Goal: Obtain resource: Obtain resource

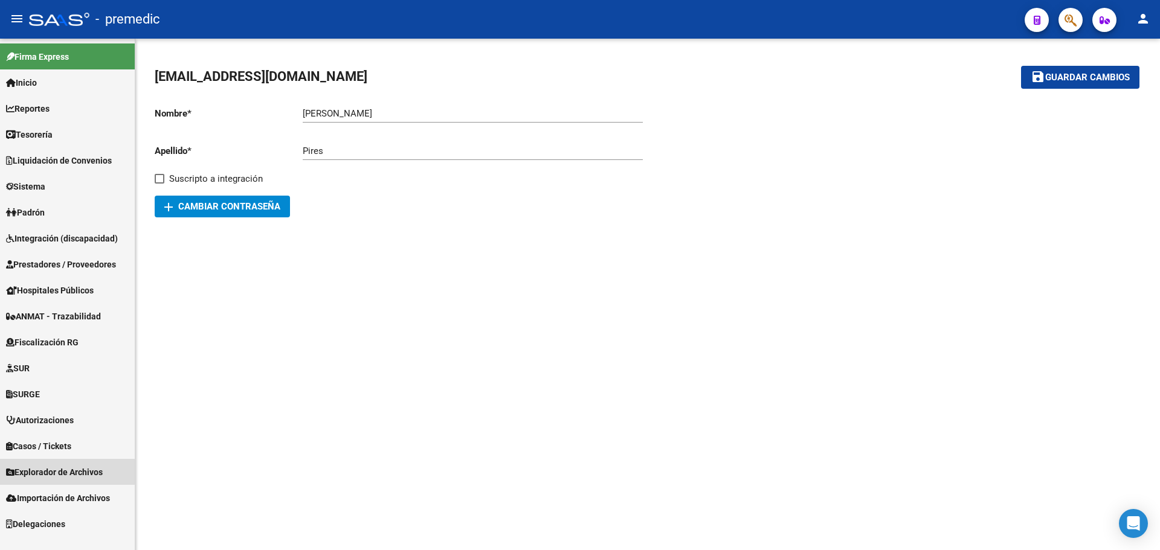
click at [58, 471] on span "Explorador de Archivos" at bounding box center [54, 472] width 97 height 13
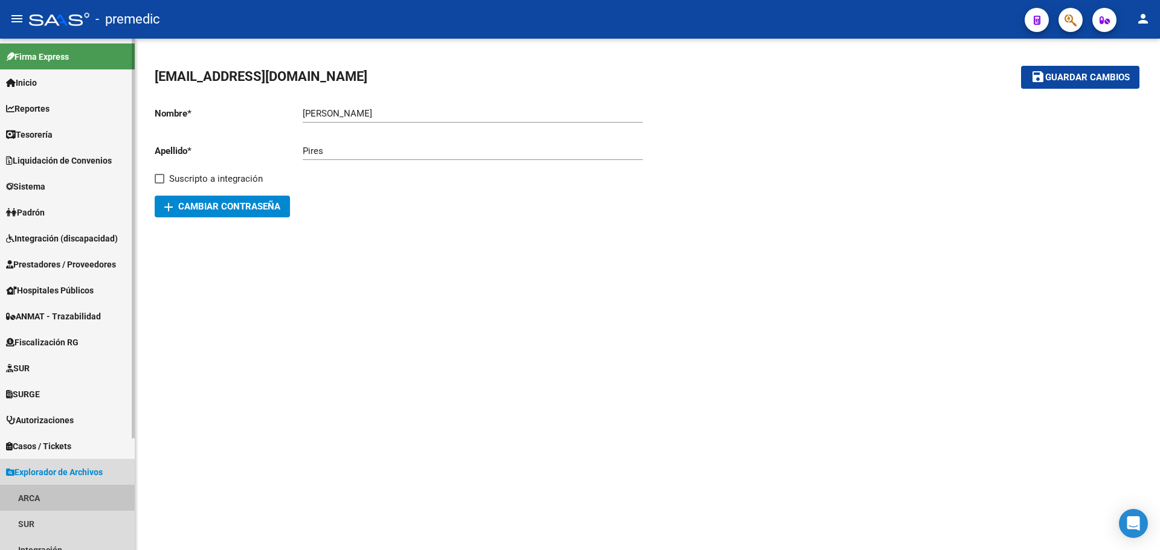
click at [25, 494] on link "ARCA" at bounding box center [67, 498] width 135 height 26
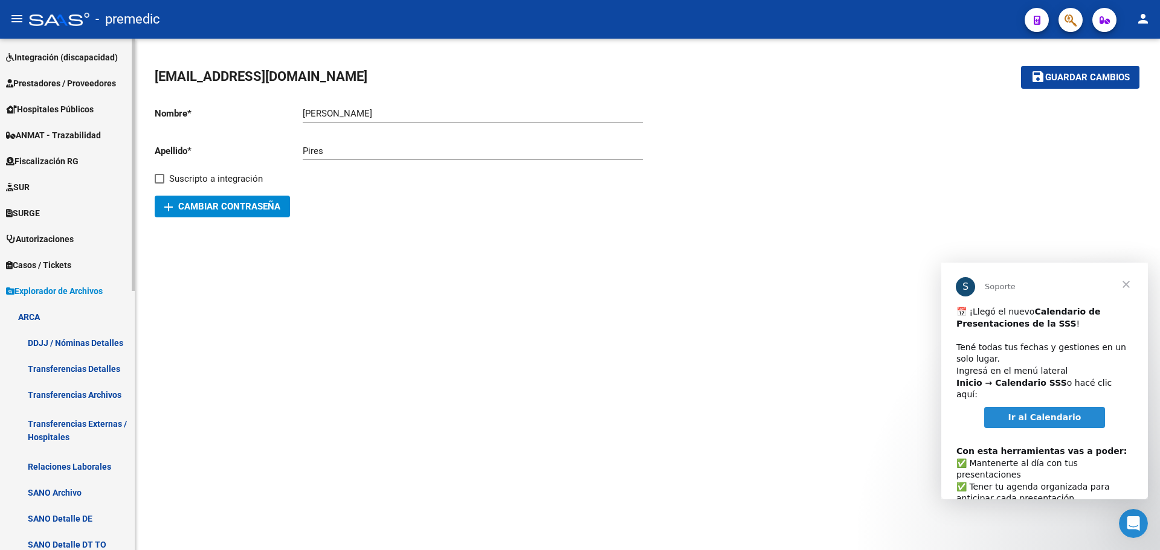
click at [89, 364] on link "Transferencias Detalles" at bounding box center [67, 369] width 135 height 26
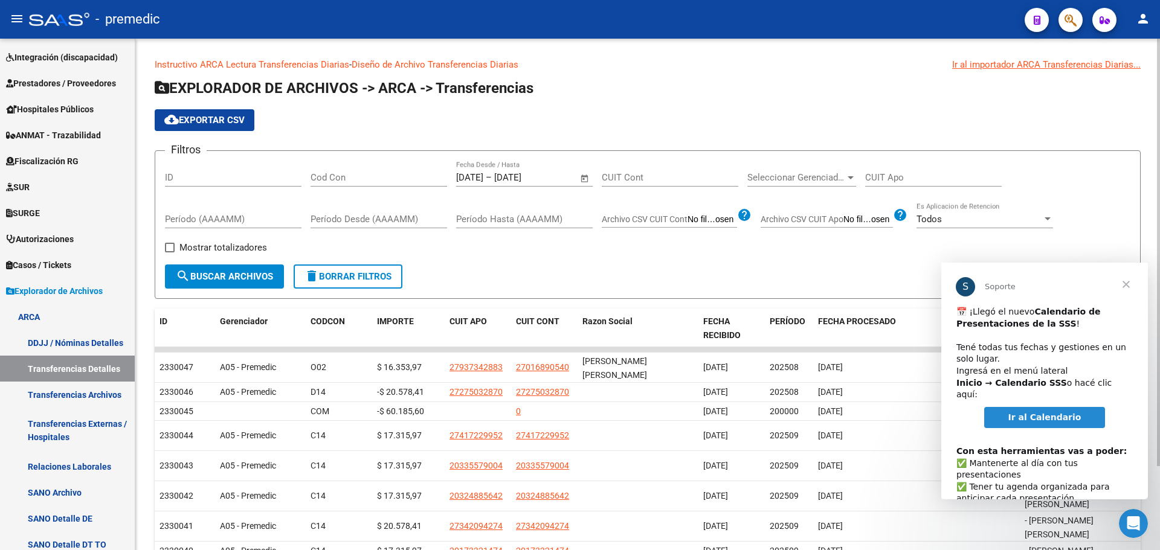
click at [483, 181] on input "[DATE]" at bounding box center [469, 177] width 27 height 11
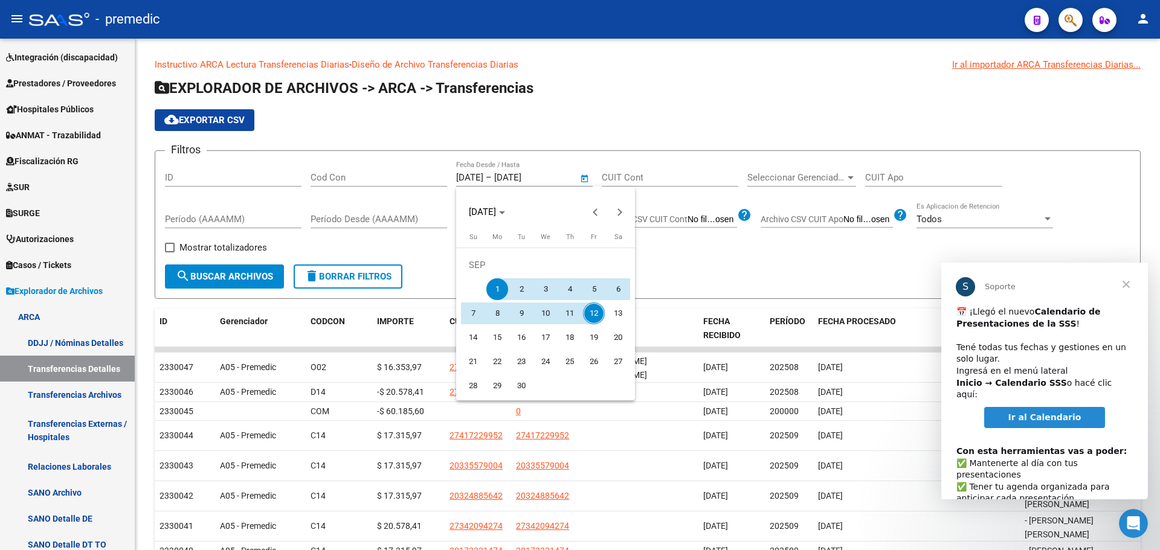
click at [568, 315] on span "11" at bounding box center [570, 314] width 22 height 22
type input "[DATE]"
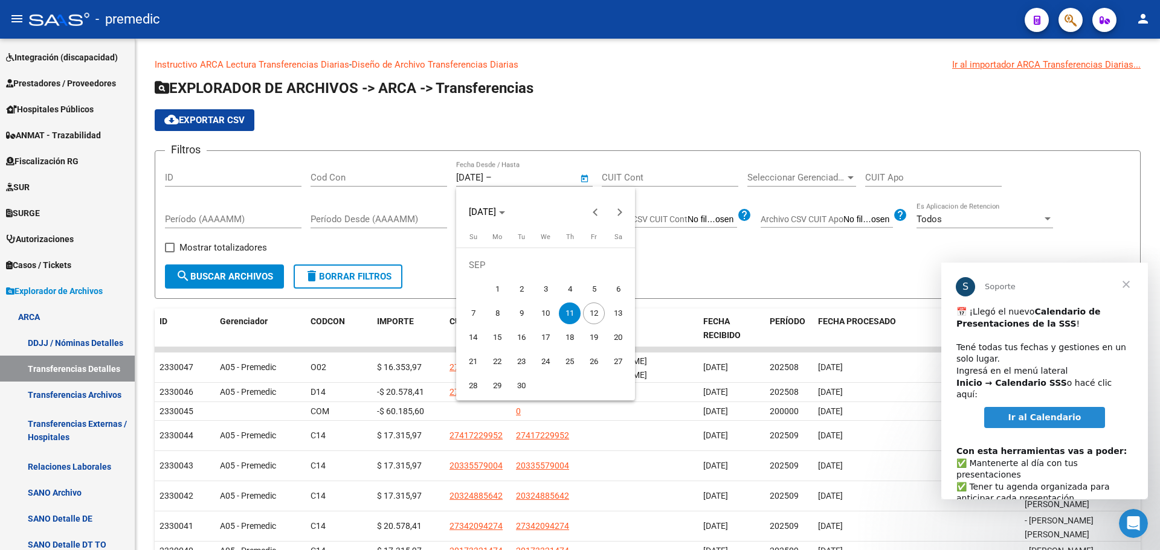
click at [569, 315] on span "11" at bounding box center [570, 314] width 22 height 22
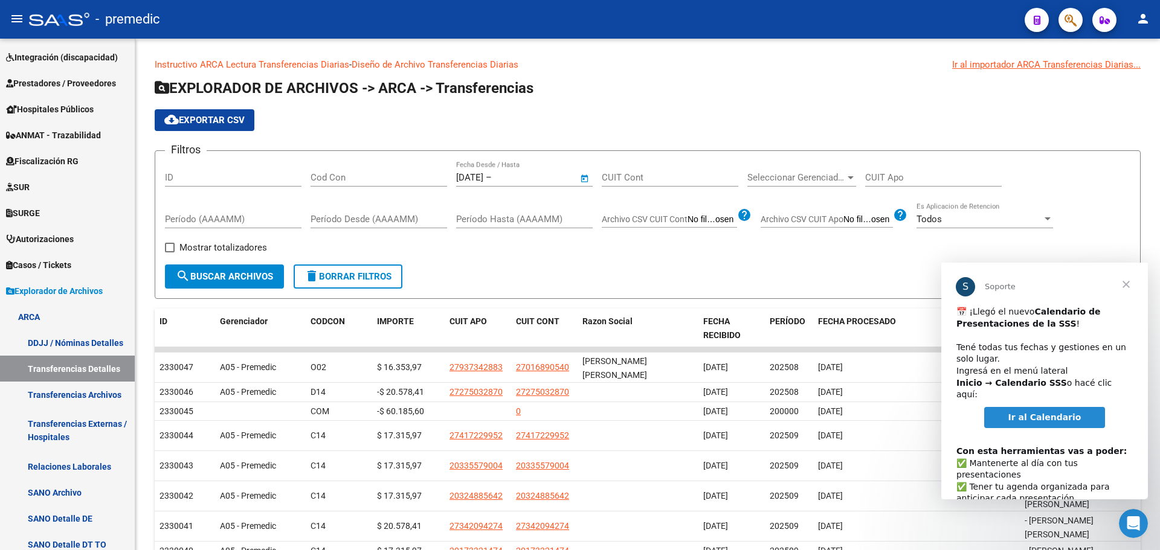
type input "[DATE]"
click at [215, 276] on span "search Buscar Archivos" at bounding box center [224, 276] width 97 height 11
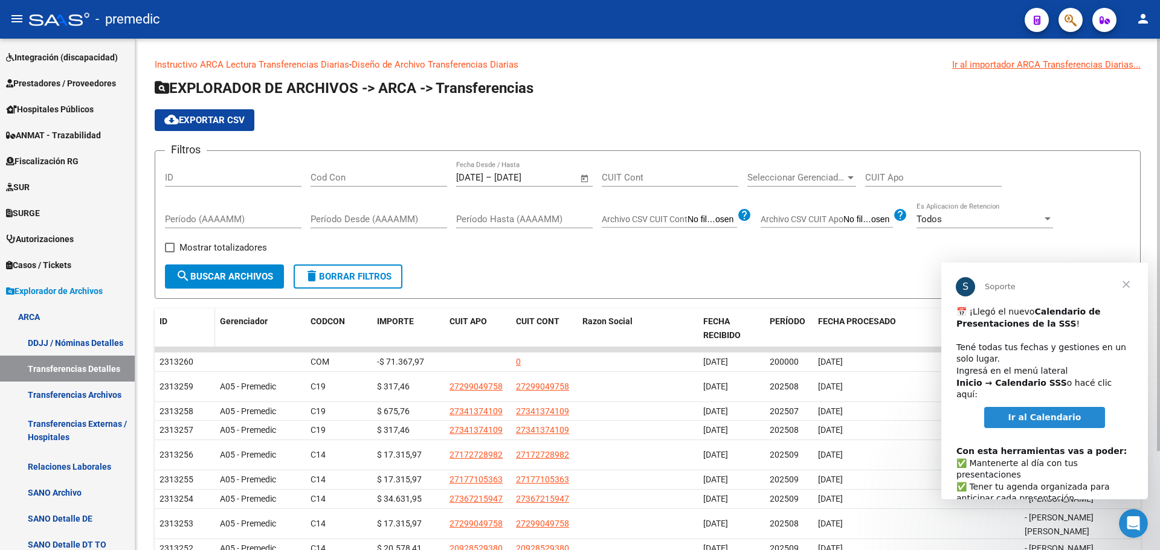
click at [162, 317] on span "ID" at bounding box center [164, 322] width 8 height 10
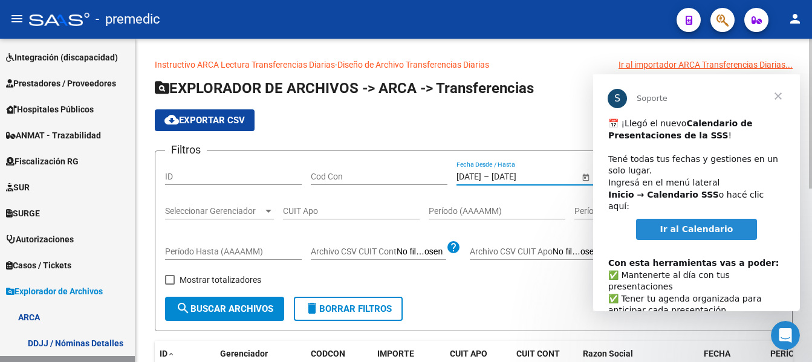
click at [522, 180] on input "[DATE]" at bounding box center [520, 177] width 59 height 10
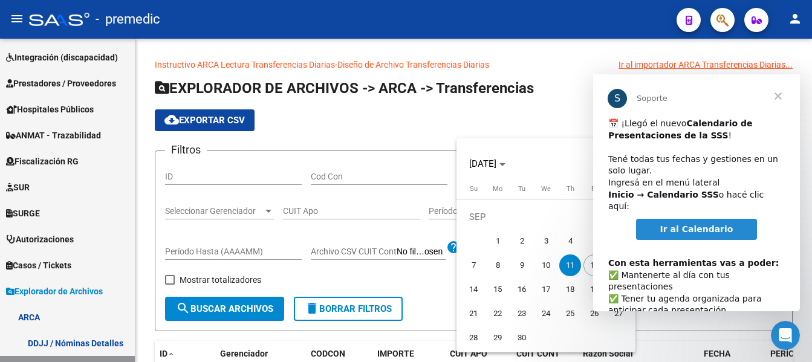
click at [587, 269] on span "12" at bounding box center [594, 265] width 22 height 22
type input "[DATE]"
click at [781, 98] on span "Cerrar" at bounding box center [778, 96] width 44 height 44
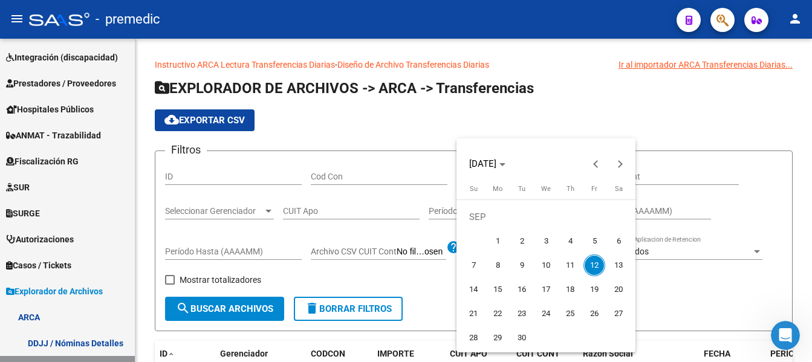
click at [702, 128] on div at bounding box center [406, 181] width 812 height 362
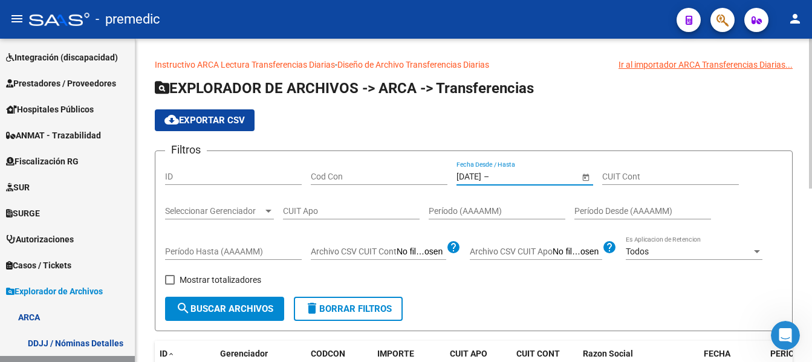
click at [472, 174] on input "[DATE]" at bounding box center [468, 177] width 25 height 10
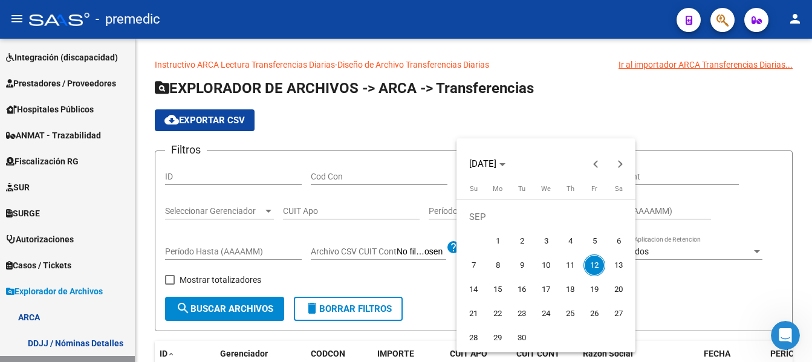
click at [565, 265] on span "11" at bounding box center [570, 265] width 22 height 22
type input "[DATE]"
click at [592, 262] on span "12" at bounding box center [594, 265] width 22 height 22
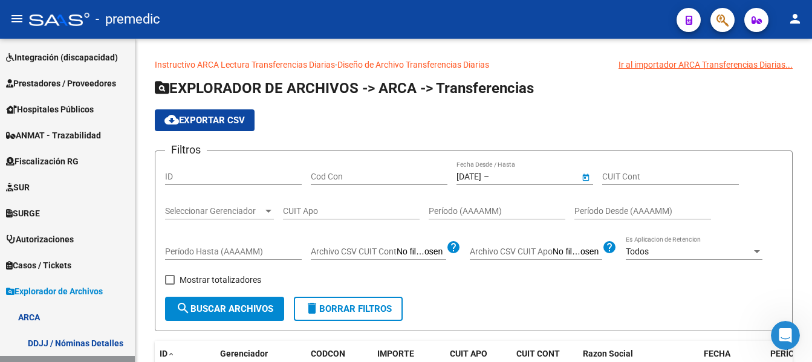
type input "[DATE]"
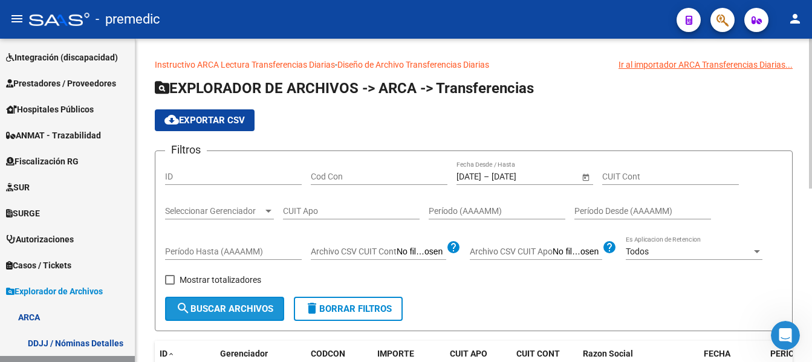
click at [207, 303] on button "search Buscar Archivos" at bounding box center [224, 309] width 119 height 24
click at [208, 123] on span "cloud_download Exportar CSV" at bounding box center [204, 120] width 80 height 11
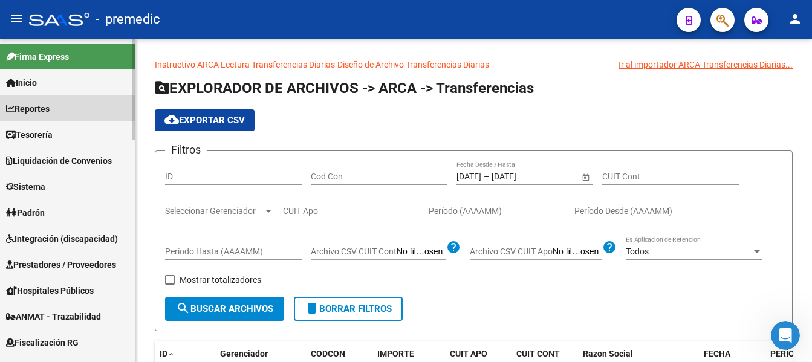
click at [40, 114] on span "Reportes" at bounding box center [28, 108] width 44 height 13
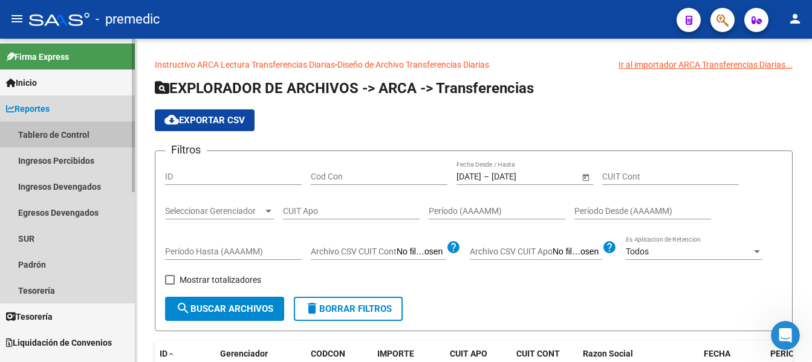
click at [48, 135] on link "Tablero de Control" at bounding box center [67, 134] width 135 height 26
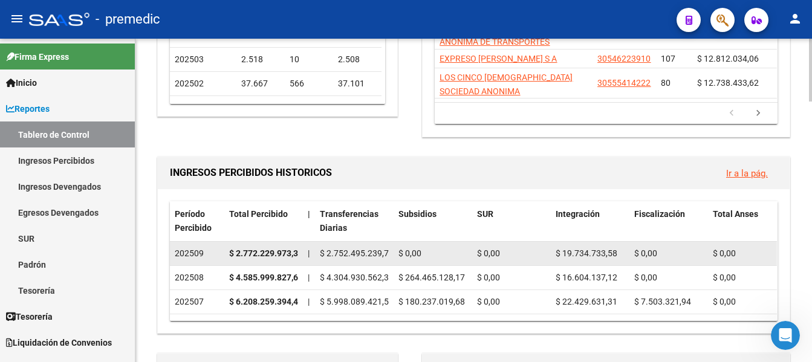
scroll to position [302, 0]
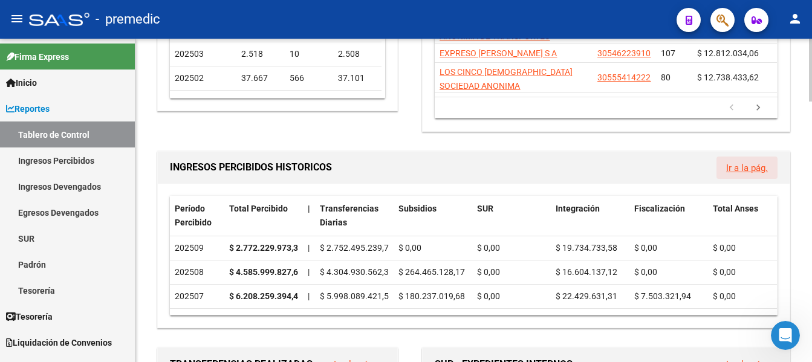
click at [745, 169] on link "Ir a la pág." at bounding box center [747, 168] width 42 height 11
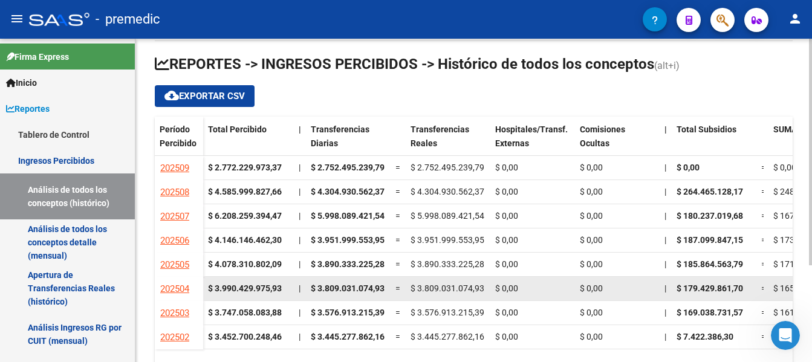
scroll to position [138, 0]
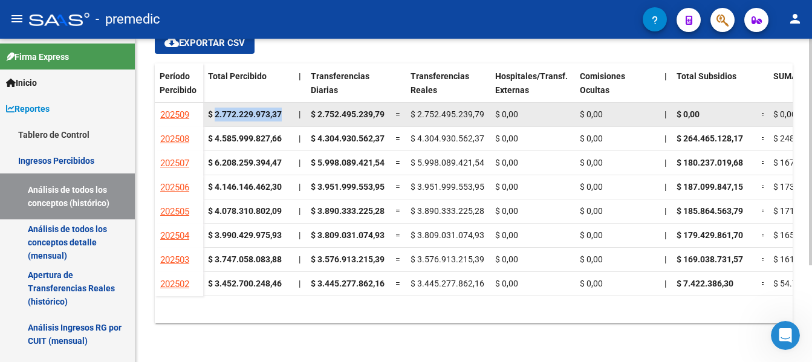
drag, startPoint x: 216, startPoint y: 116, endPoint x: 288, endPoint y: 116, distance: 71.3
click at [288, 116] on div "$ 2.772.229.973,37" at bounding box center [248, 115] width 81 height 14
copy strong "2.772.229.973,37"
drag, startPoint x: 316, startPoint y: 113, endPoint x: 389, endPoint y: 110, distance: 73.2
click at [389, 110] on datatable-body-cell "$ 2.752.495.239,79" at bounding box center [348, 115] width 85 height 24
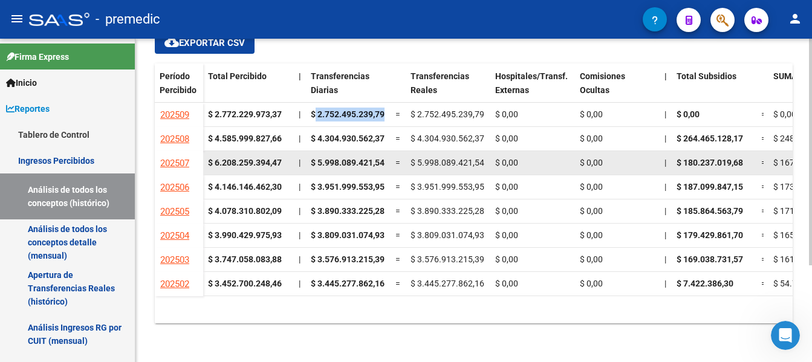
copy span "2.752.495.239,79"
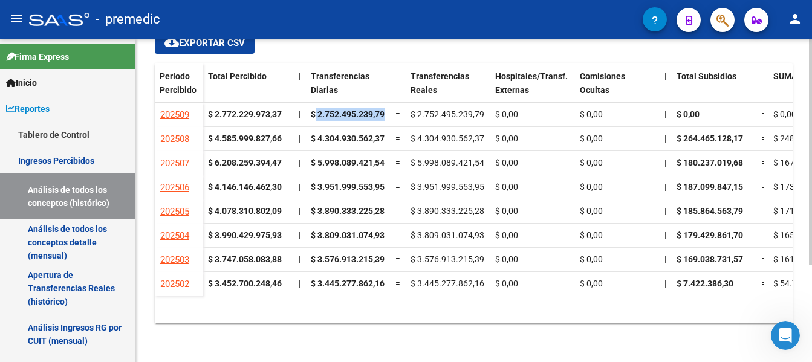
scroll to position [0, 558]
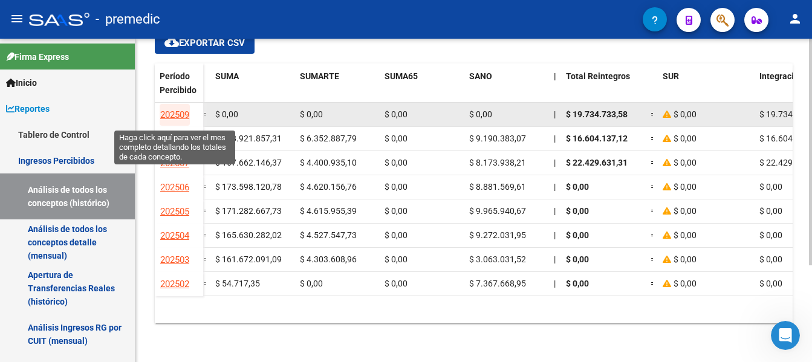
click at [173, 115] on span "202509" at bounding box center [174, 114] width 29 height 11
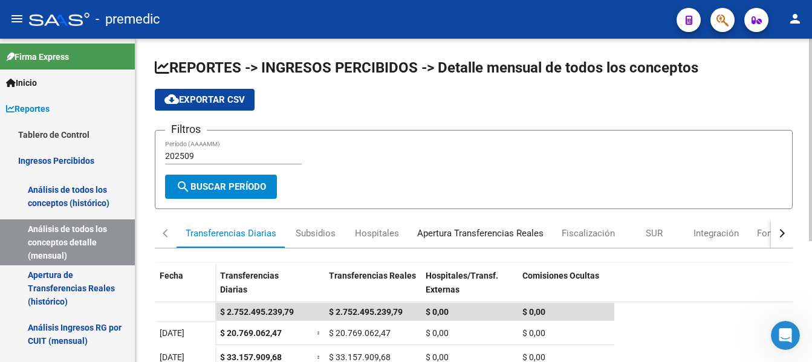
click at [444, 232] on div "Apertura Transferencias Reales" at bounding box center [480, 233] width 126 height 13
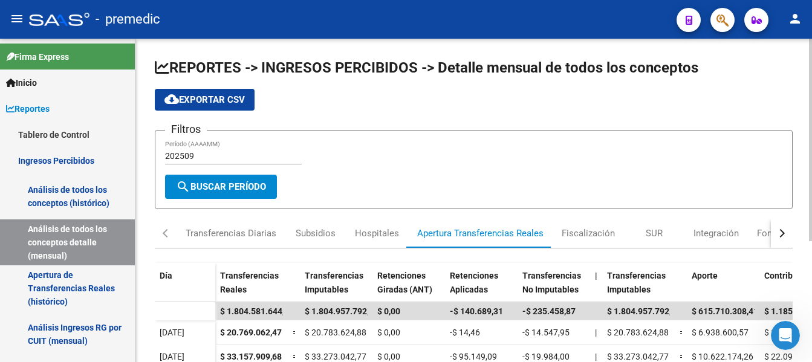
click at [203, 92] on button "cloud_download Exportar CSV" at bounding box center [205, 100] width 100 height 22
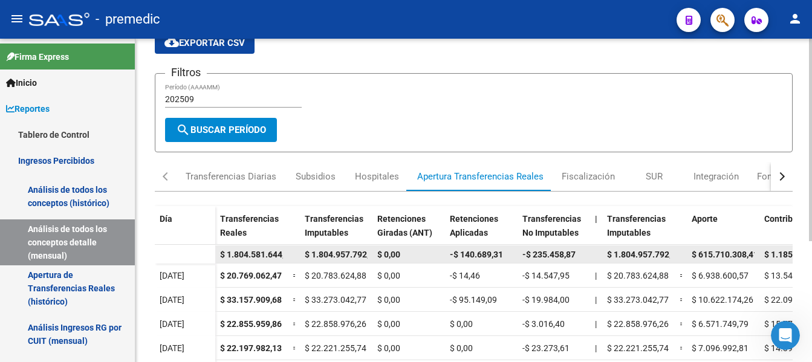
scroll to position [193, 0]
